Goal: Navigation & Orientation: Find specific page/section

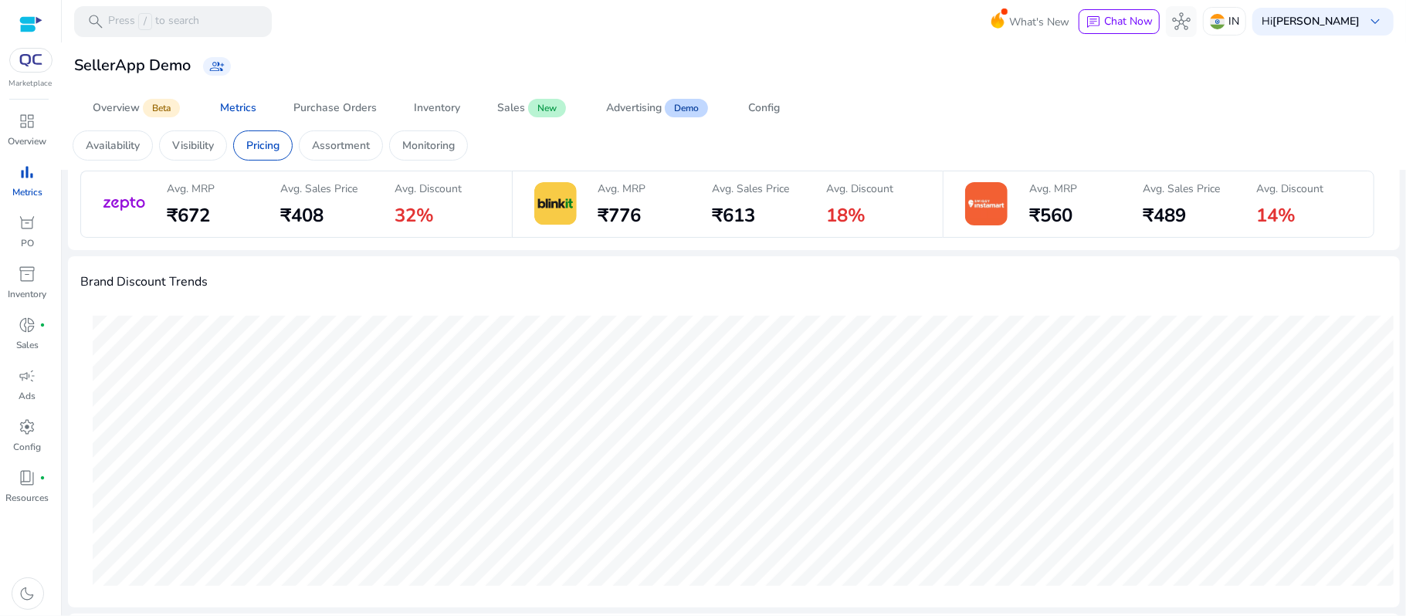
scroll to position [57, 0]
click at [363, 152] on p "Assortment" at bounding box center [341, 145] width 58 height 16
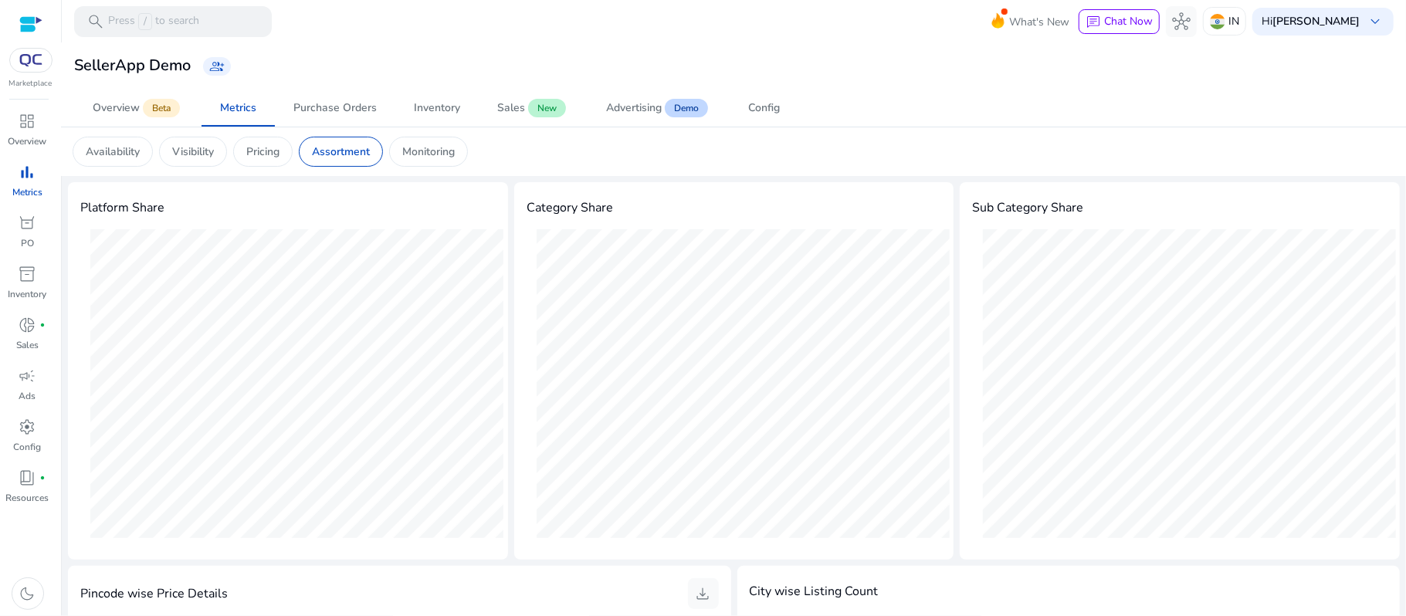
scroll to position [5, 0]
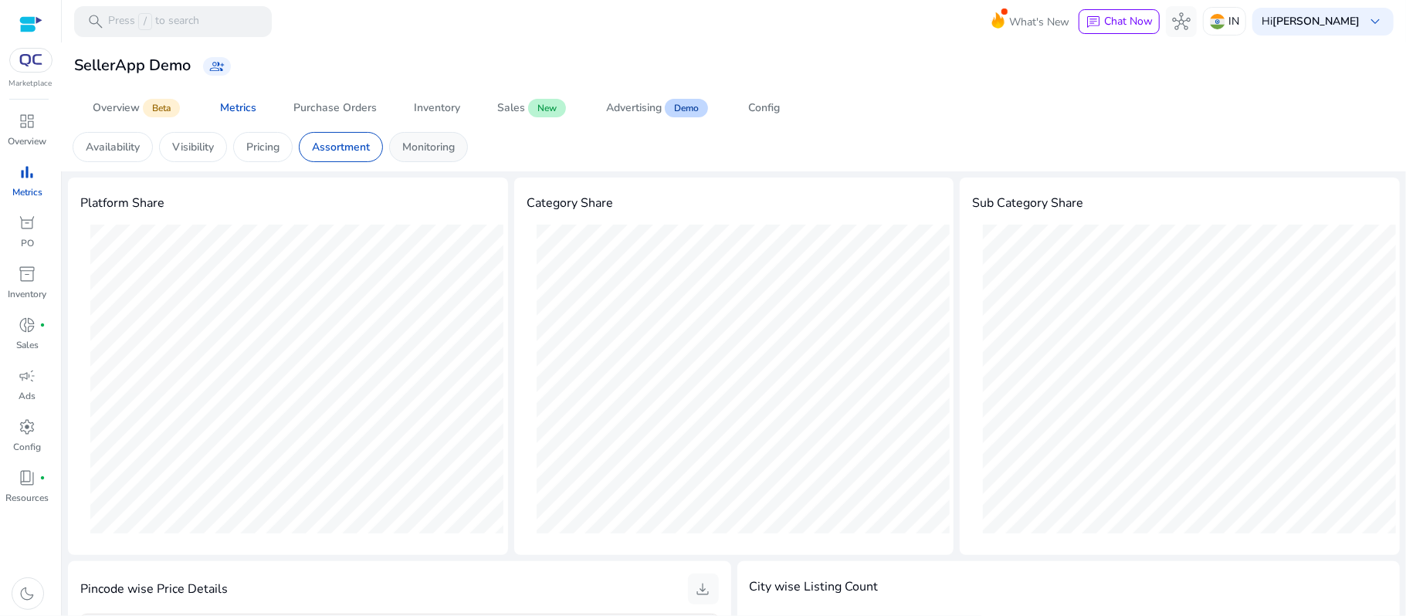
click at [439, 145] on p "Monitoring" at bounding box center [428, 147] width 52 height 16
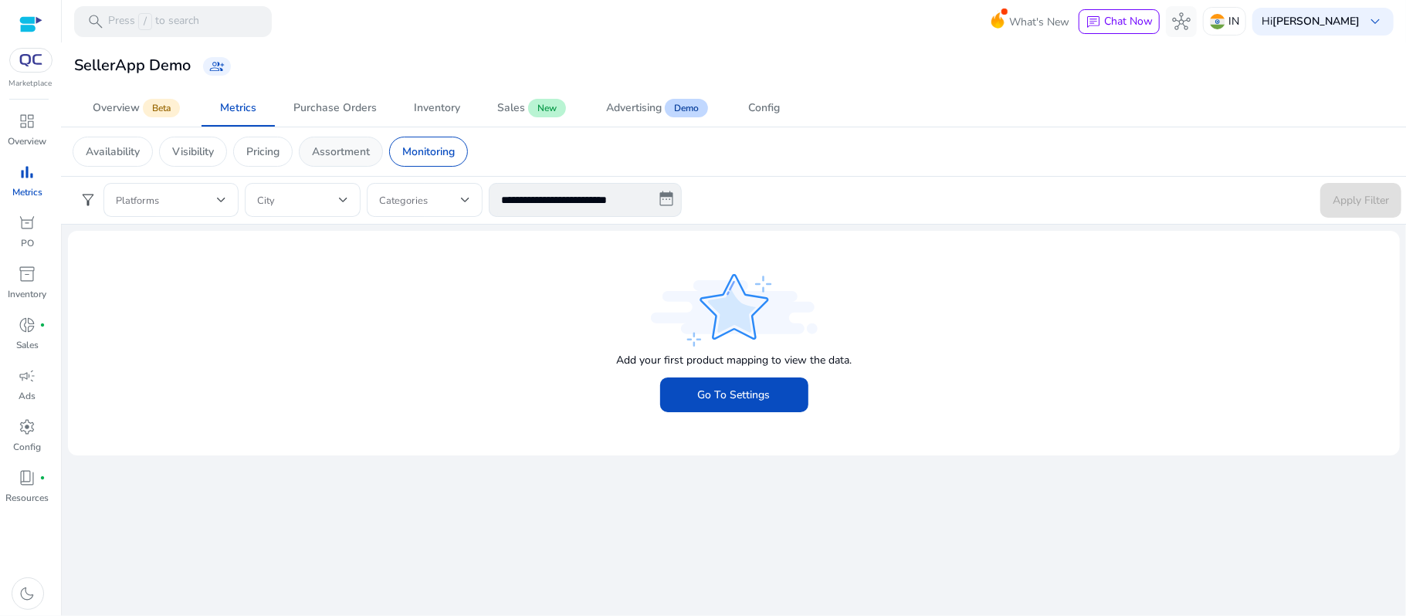
click at [346, 161] on div "Assortment" at bounding box center [341, 152] width 84 height 30
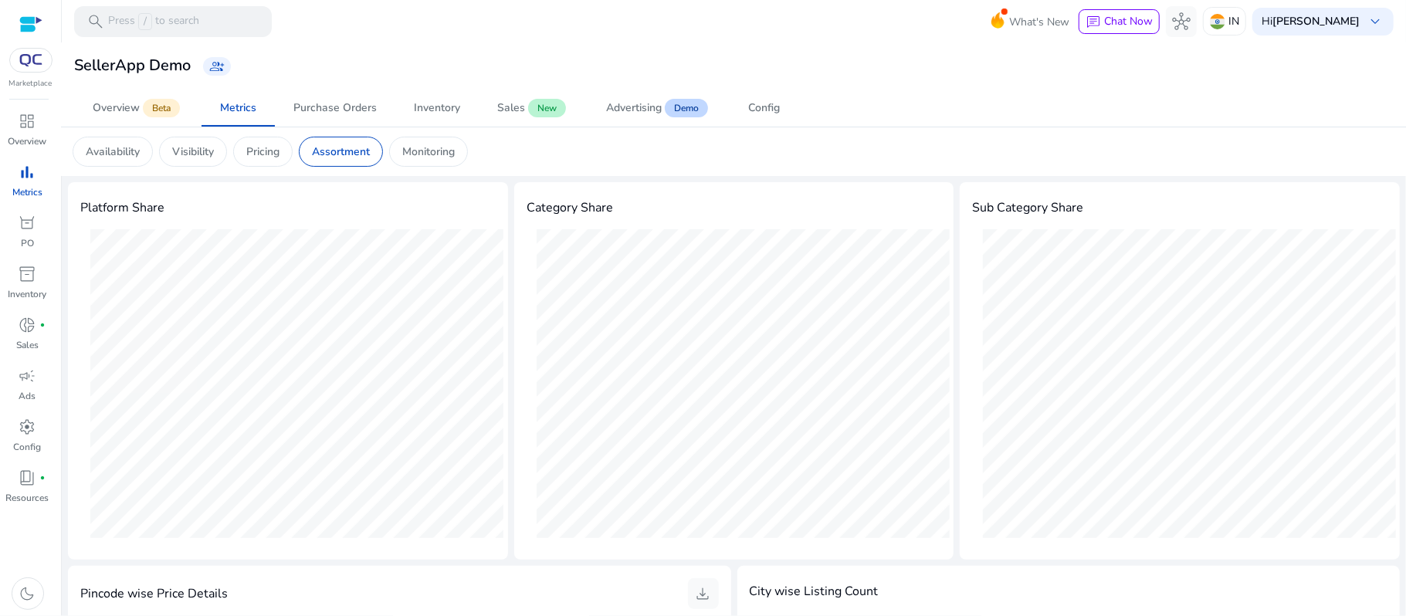
click at [934, 29] on mat-toolbar "search Press / to search What's New chat Chat Now hub IN Hi Derek Goveas keyboa…" at bounding box center [734, 21] width 1344 height 42
click at [1196, 124] on div "Overview Beta Metrics Purchase Orders Inventory Sales New Advertising Demo Conf…" at bounding box center [739, 108] width 1330 height 37
